Goal: Task Accomplishment & Management: Manage account settings

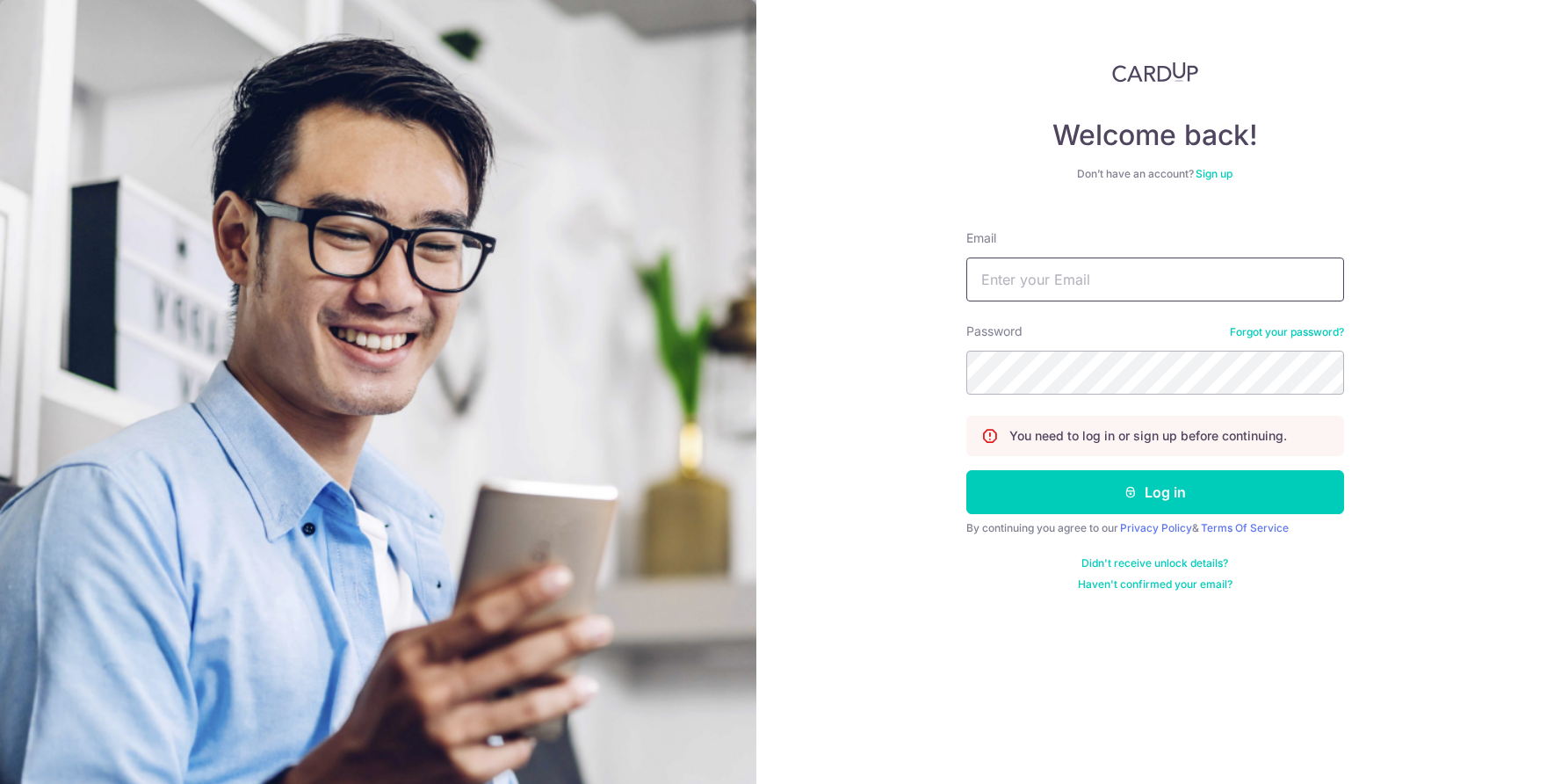
type input "[EMAIL_ADDRESS][DOMAIN_NAME]"
click at [1154, 492] on button "Log in" at bounding box center [1155, 492] width 378 height 44
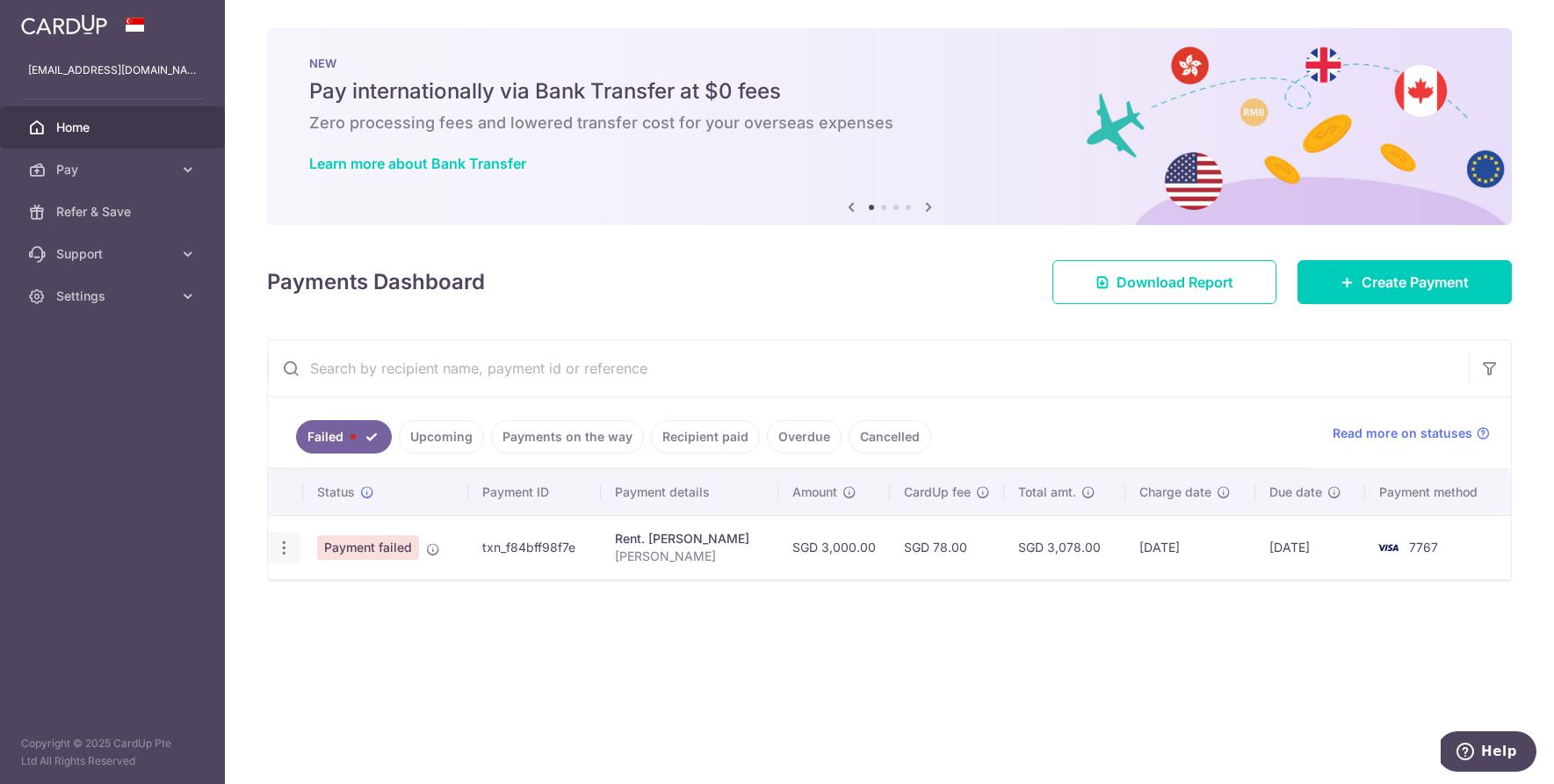
click at [283, 548] on icon "button" at bounding box center [283, 547] width 18 height 18
click at [403, 593] on span "Update payment" at bounding box center [377, 595] width 119 height 21
radio input "true"
type input "3,000.00"
type input "[PERSON_NAME]"
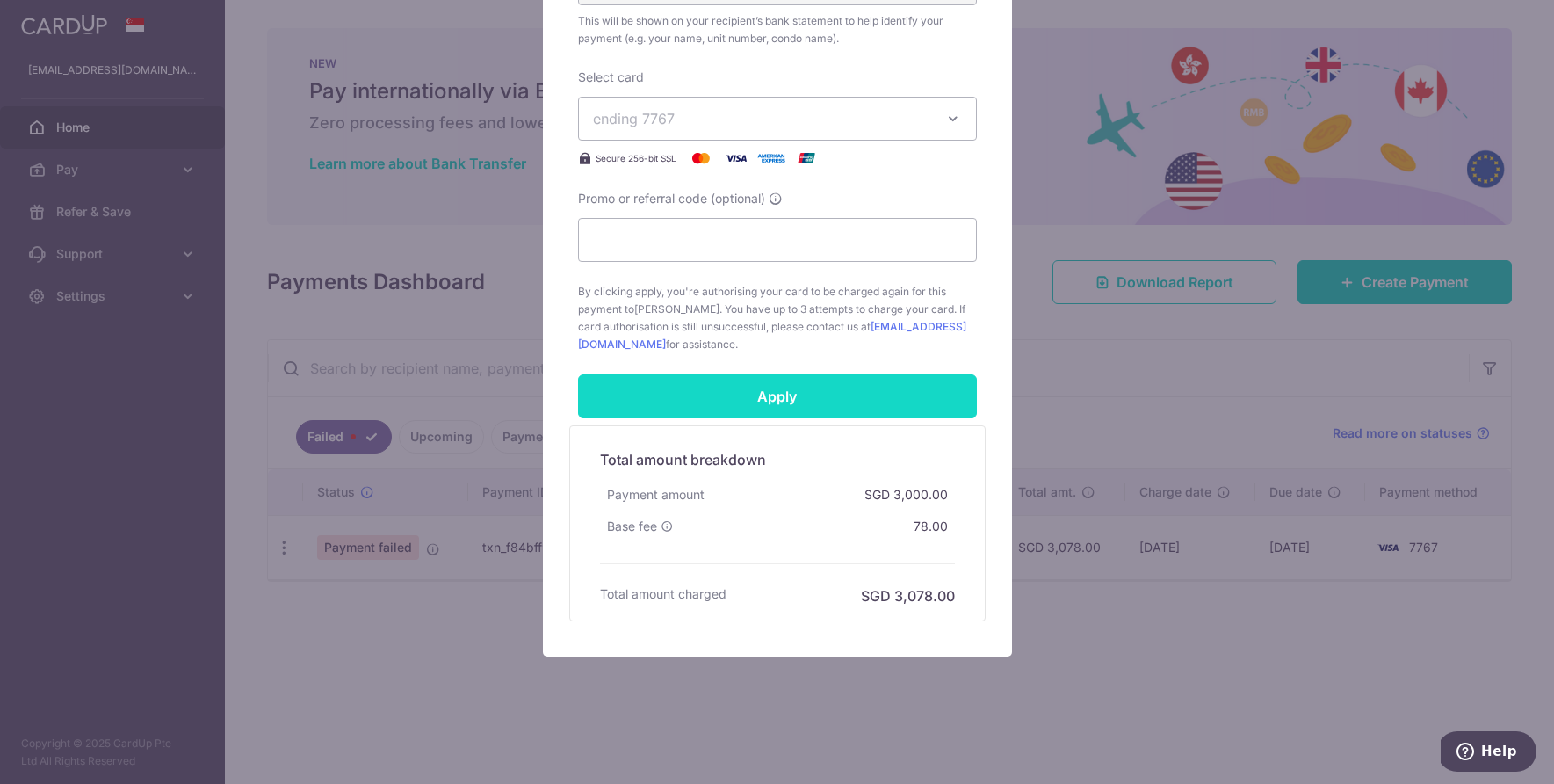
click at [699, 402] on input "Apply" at bounding box center [777, 396] width 399 height 44
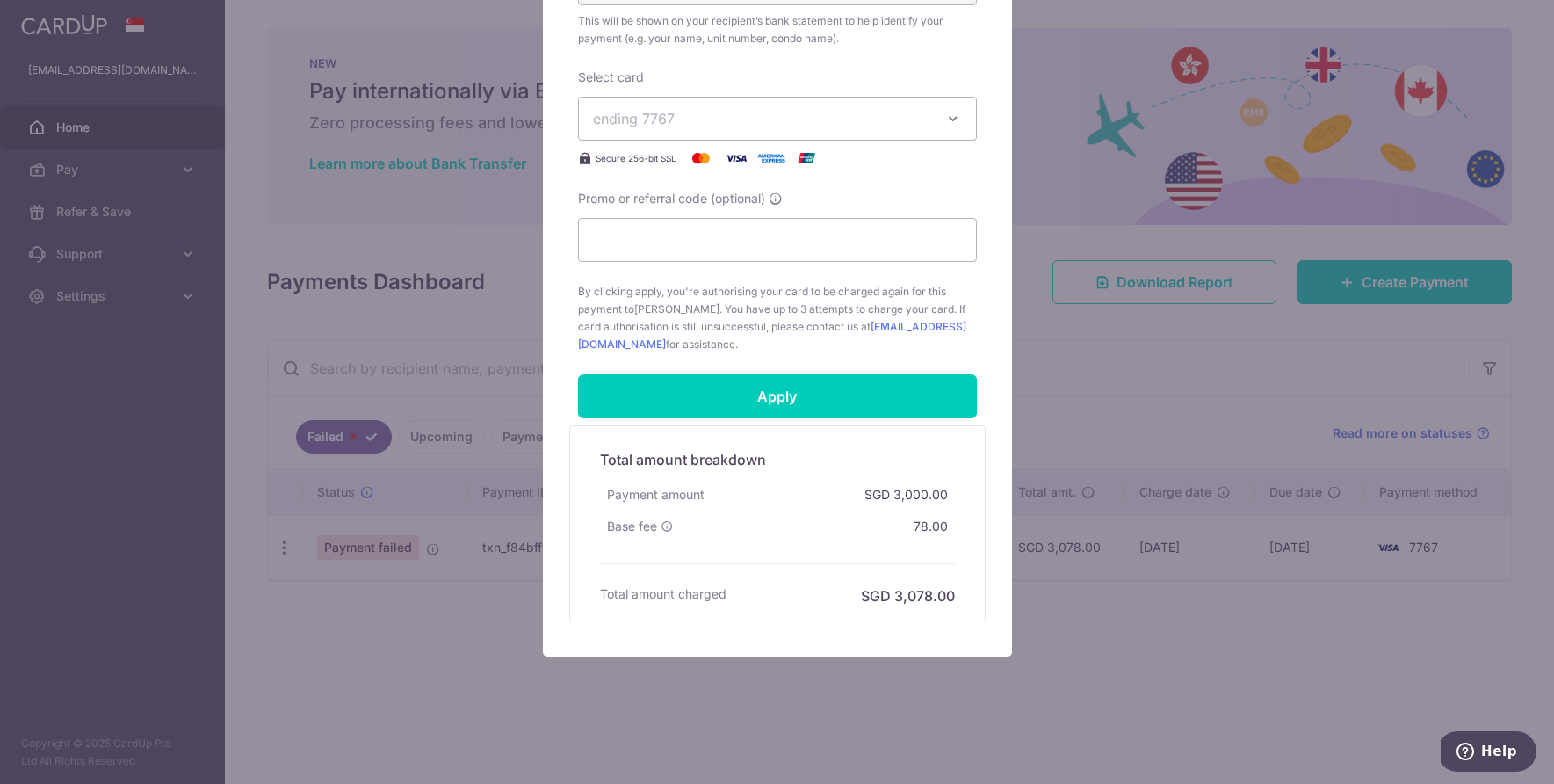
scroll to position [635, 0]
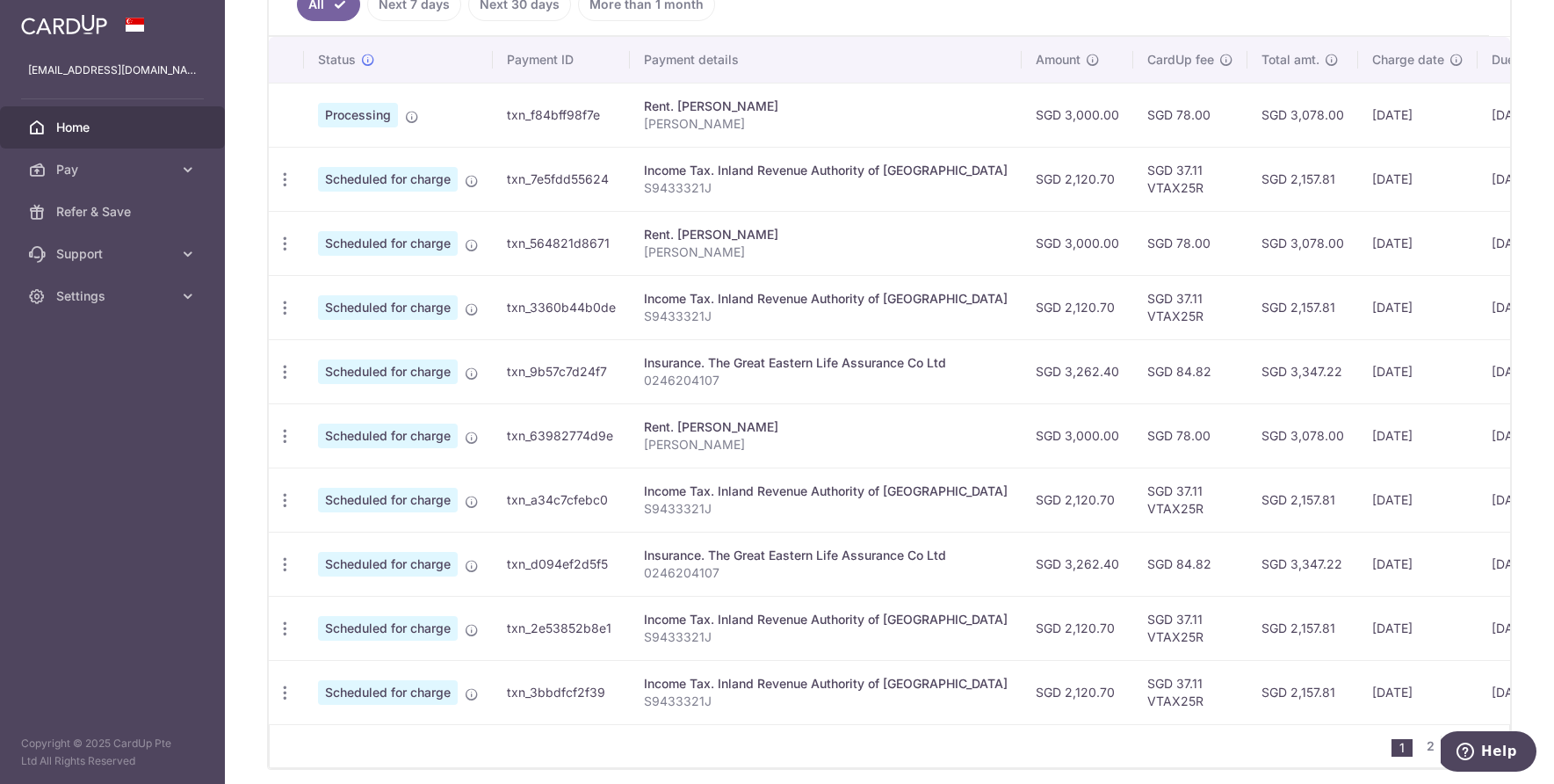
scroll to position [522, 0]
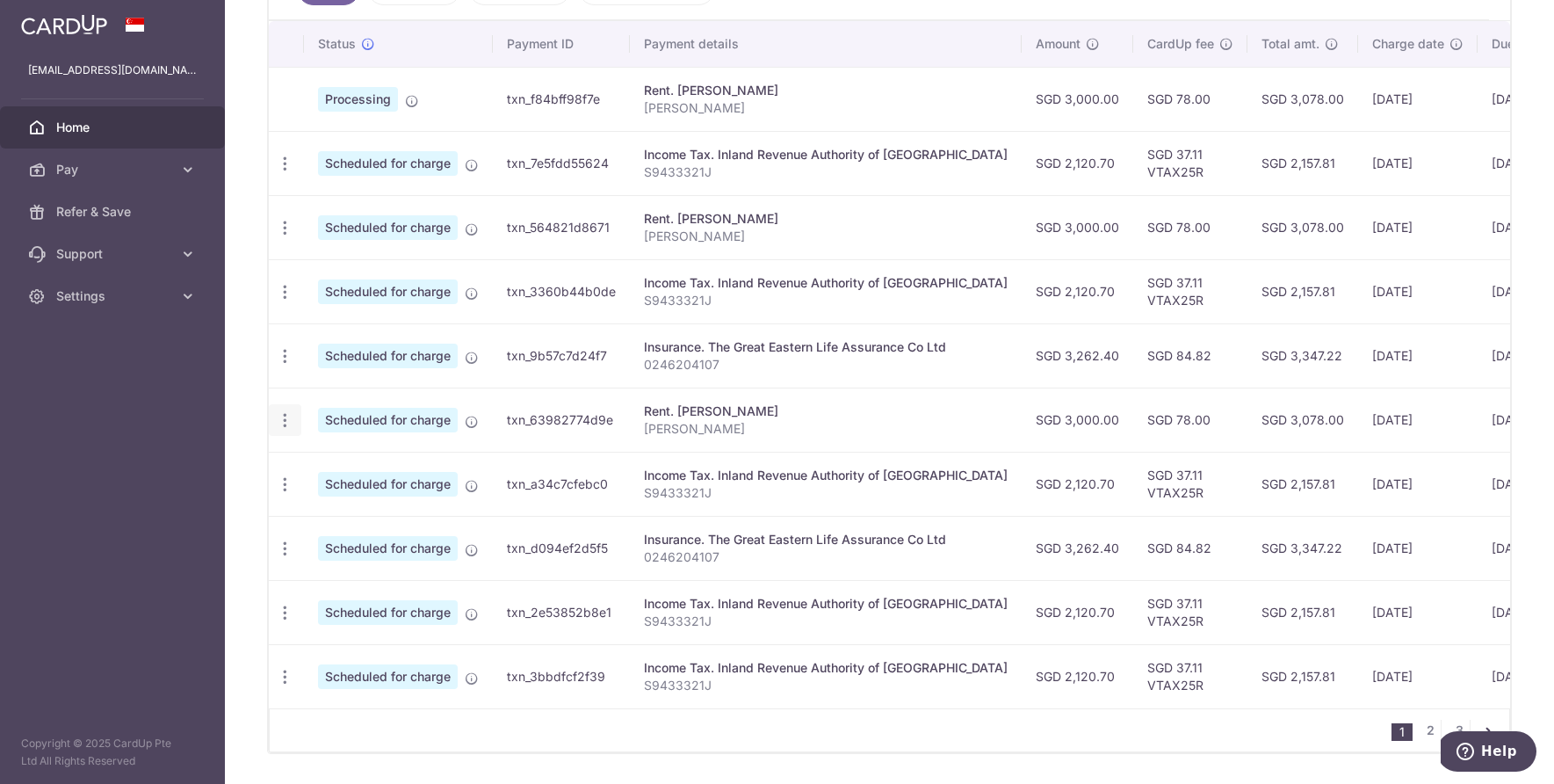
click at [292, 413] on icon "button" at bounding box center [284, 420] width 18 height 18
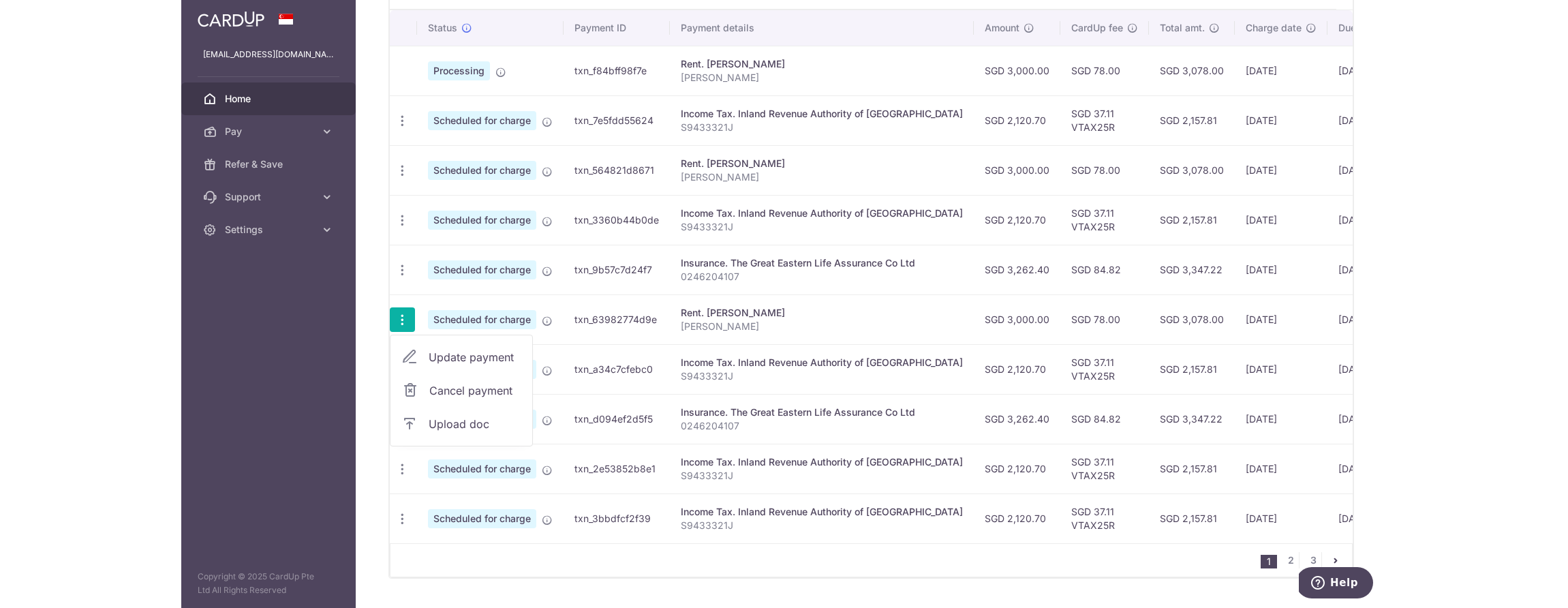
scroll to position [413, 0]
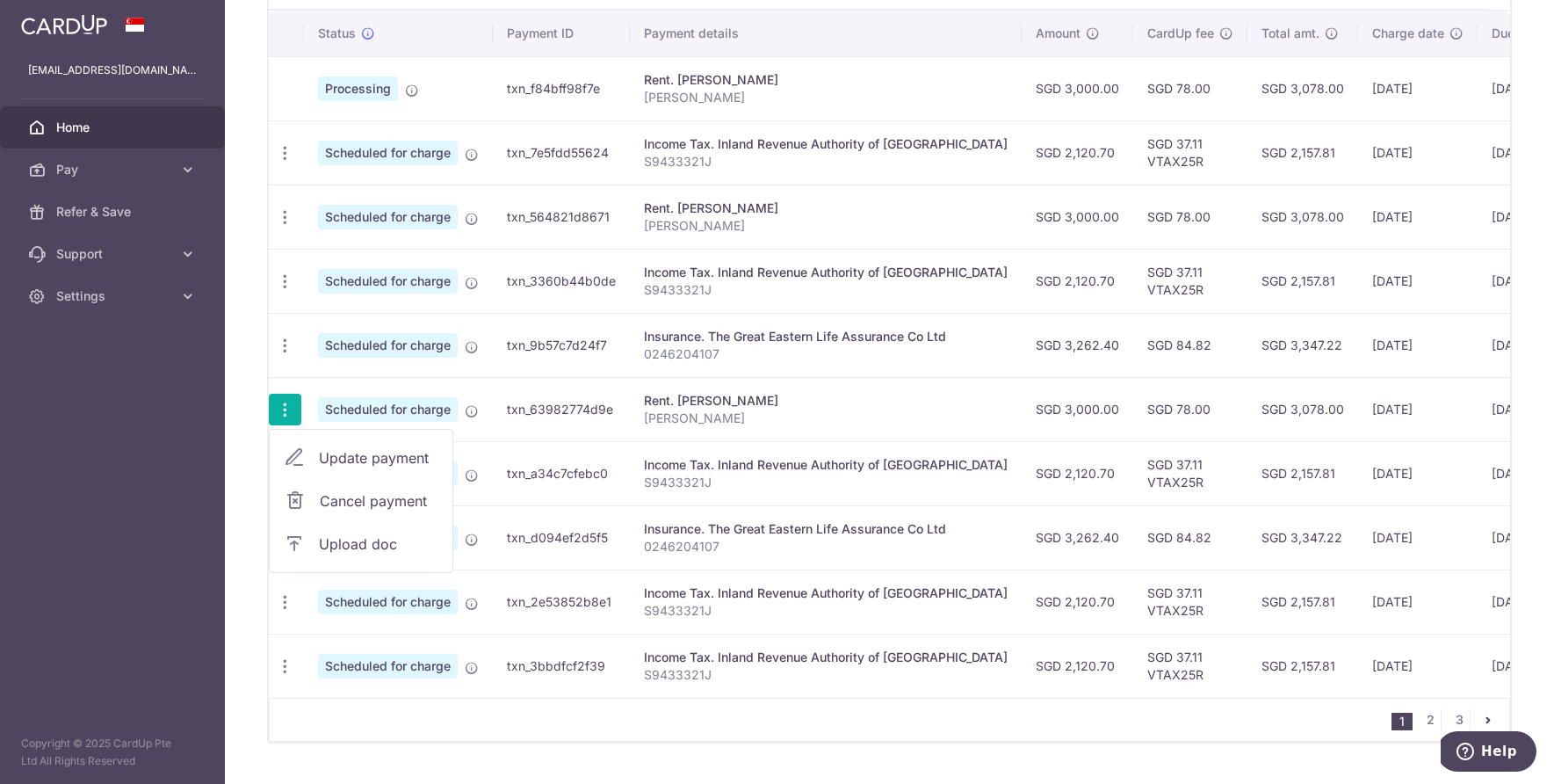
click at [178, 370] on aside "melgirl_94@hotmail.com Home Pay Payments Recipients Cards Refer & Save Support …" at bounding box center [113, 392] width 225 height 784
click at [712, 383] on td "Rent. Tien Ezer Mel - Rent" at bounding box center [825, 408] width 392 height 64
click at [705, 398] on div "Rent. [PERSON_NAME]" at bounding box center [825, 401] width 363 height 17
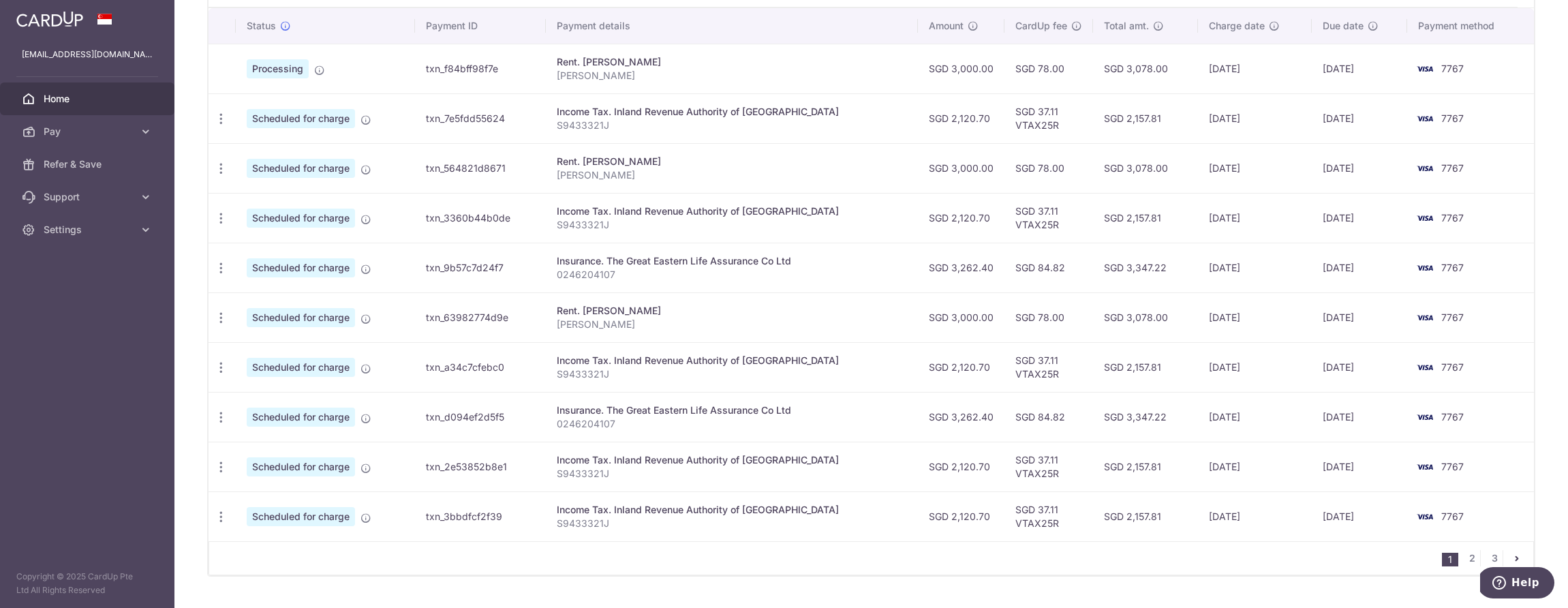
click at [1205, 333] on td "17/12/2025" at bounding box center [1359, 317] width 95 height 50
click at [219, 320] on icon "button" at bounding box center [221, 317] width 14 height 14
click at [251, 393] on span "Cancel payment" at bounding box center [293, 388] width 91 height 16
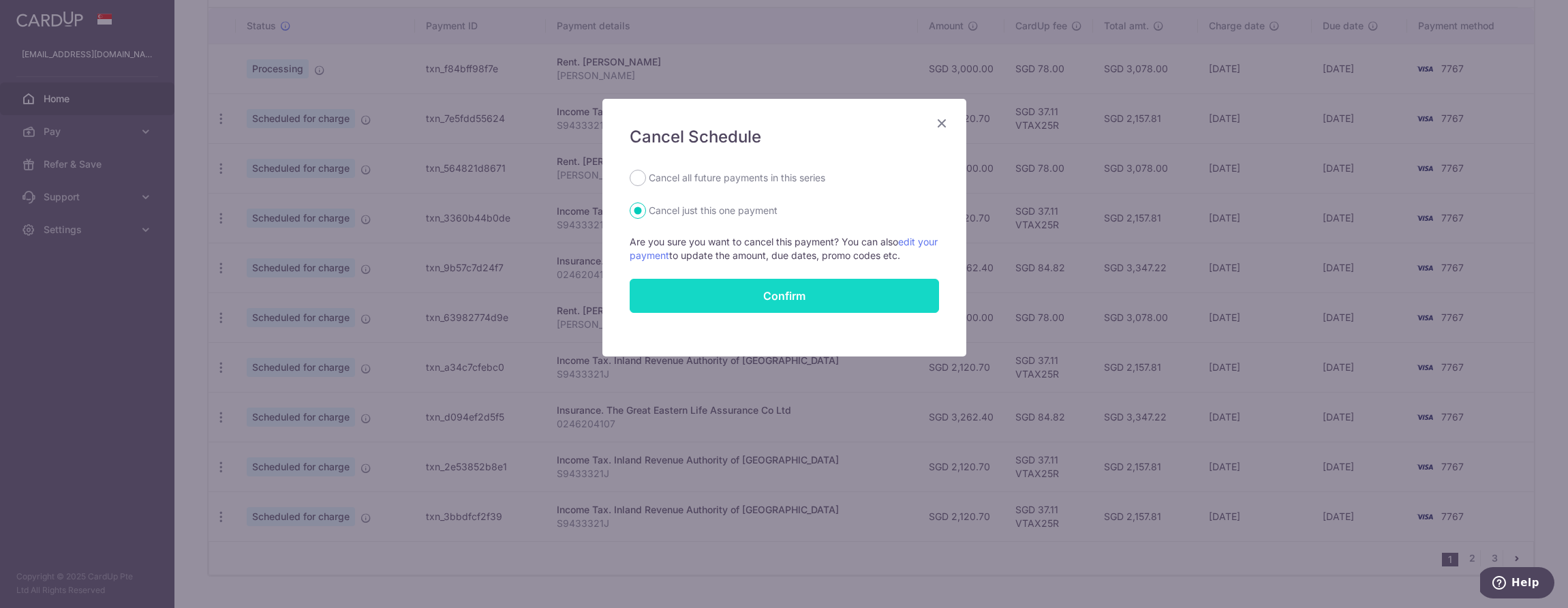
click at [685, 289] on button "Confirm" at bounding box center [784, 296] width 309 height 34
